Goal: Information Seeking & Learning: Learn about a topic

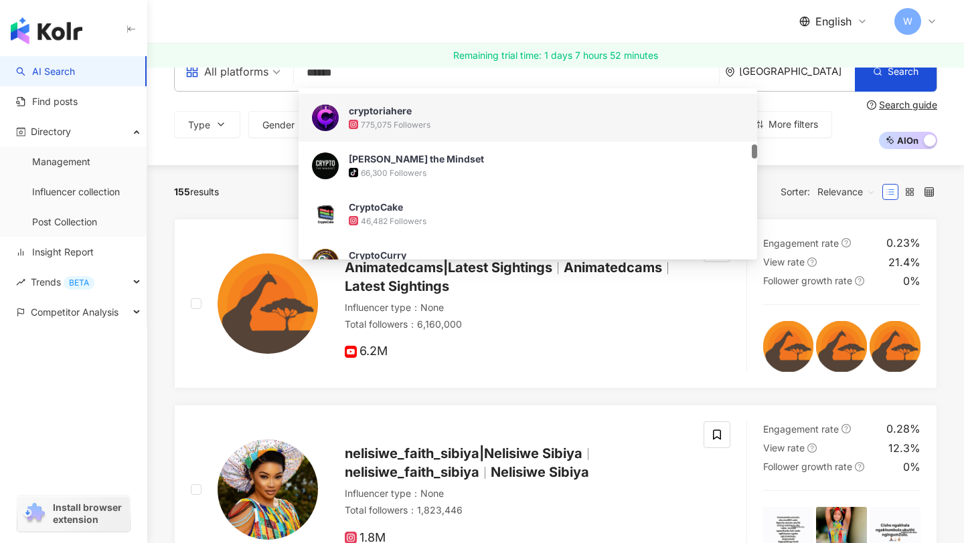
click at [402, 119] on div "775,075 Followers" at bounding box center [396, 124] width 70 height 11
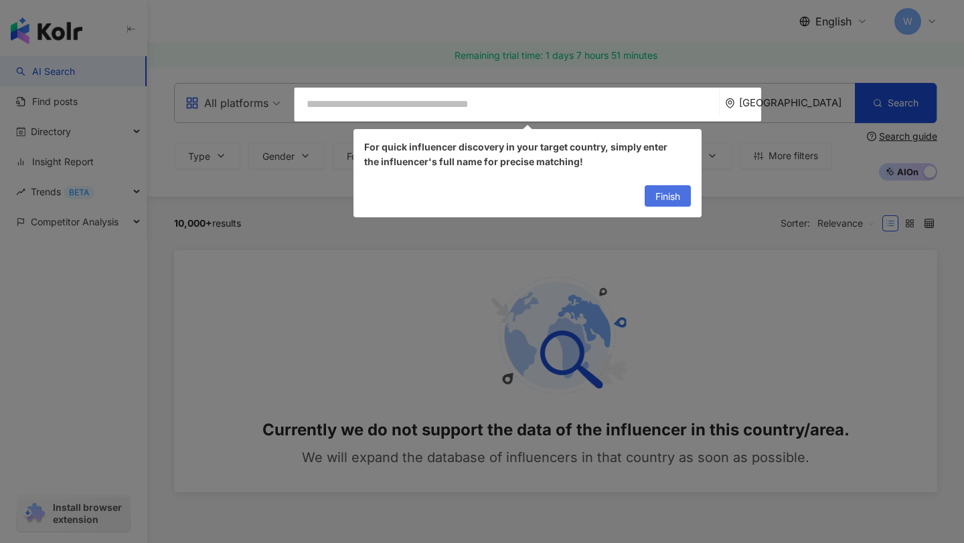
click at [655, 195] on span "Finish" at bounding box center [667, 196] width 25 height 21
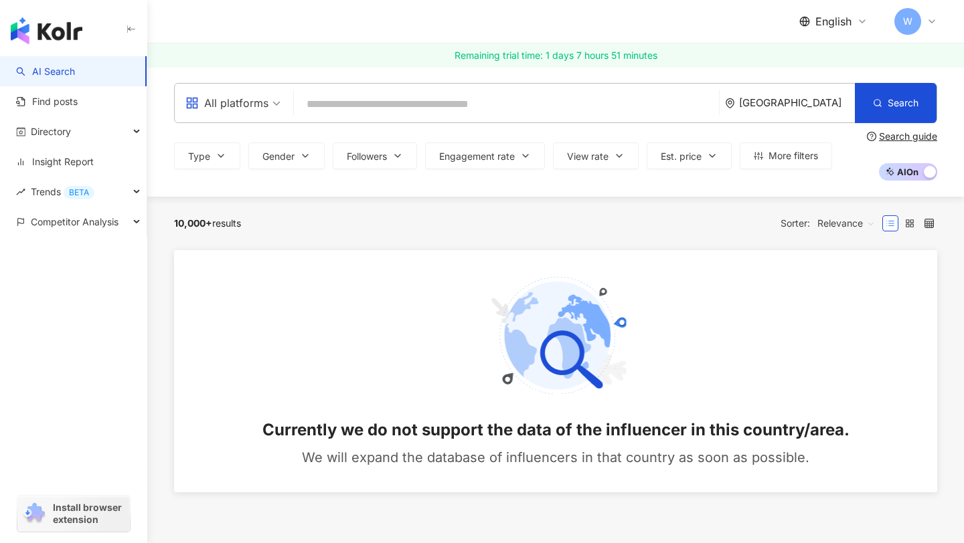
click at [497, 93] on input "search" at bounding box center [506, 104] width 414 height 25
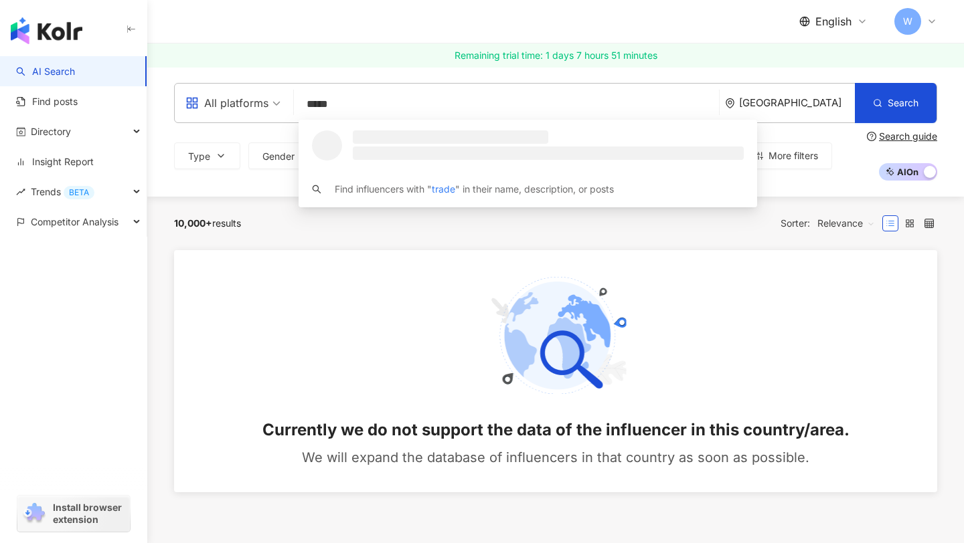
type input "******"
